Goal: Information Seeking & Learning: Learn about a topic

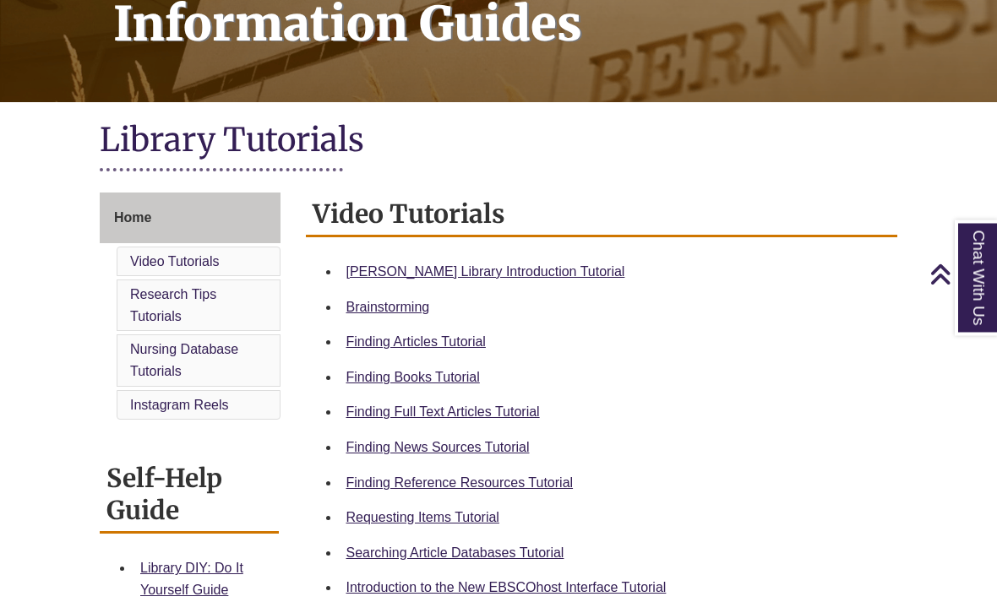
scroll to position [294, 0]
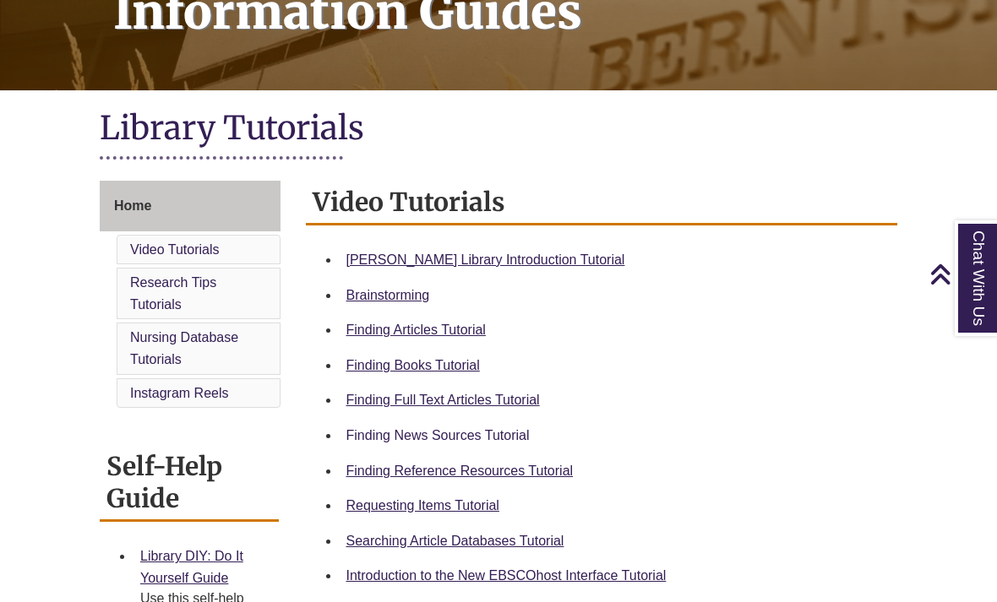
click at [503, 438] on link "Finding News Sources Tutorial" at bounding box center [437, 435] width 183 height 14
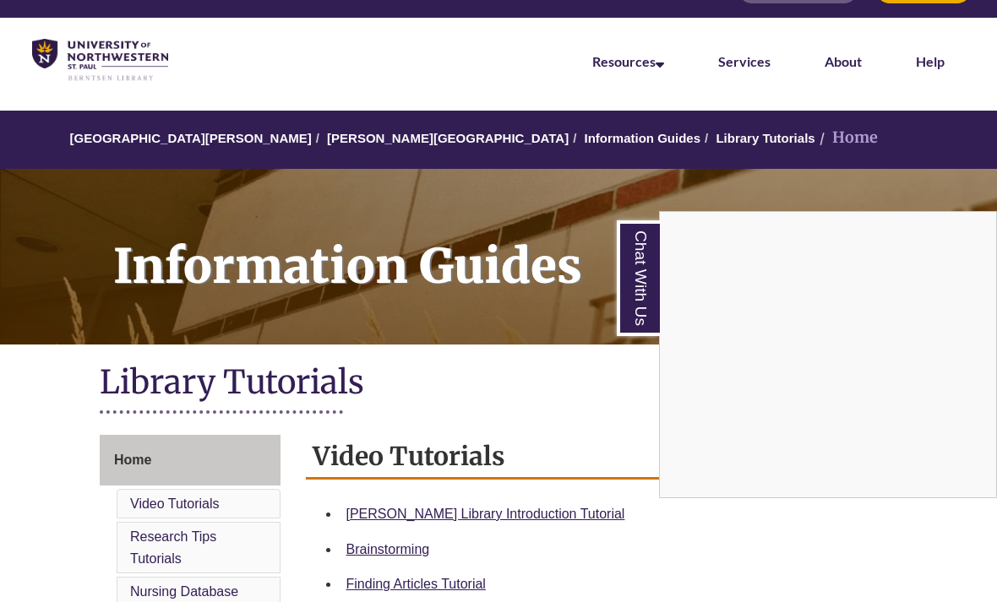
scroll to position [35, 0]
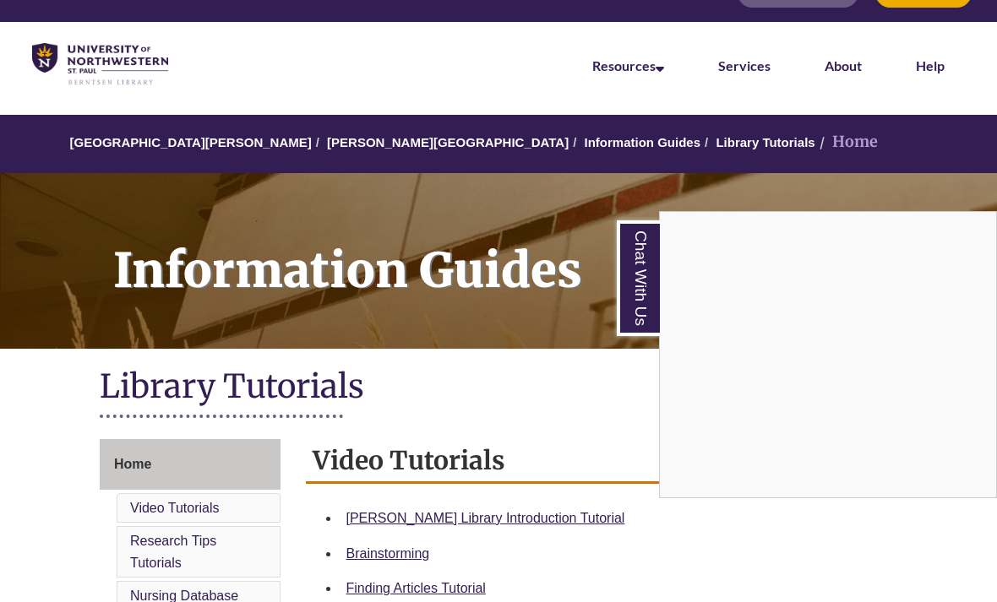
click at [362, 144] on div "Chat With Us" at bounding box center [498, 301] width 997 height 602
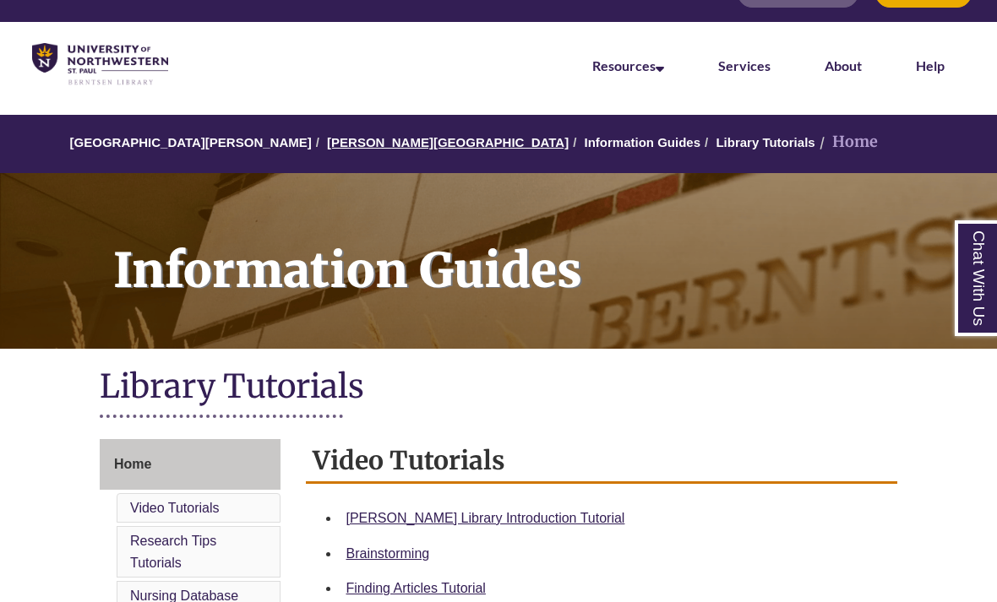
click at [370, 141] on link "[PERSON_NAME][GEOGRAPHIC_DATA]" at bounding box center [448, 142] width 242 height 14
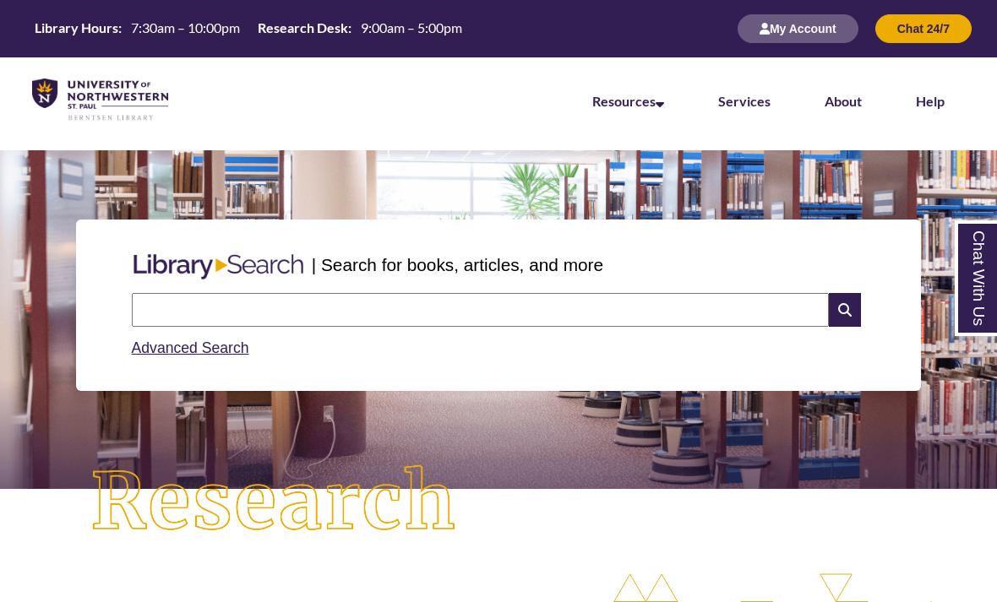
click at [697, 302] on input "text" at bounding box center [480, 310] width 697 height 34
type input "**********"
